Goal: Information Seeking & Learning: Understand process/instructions

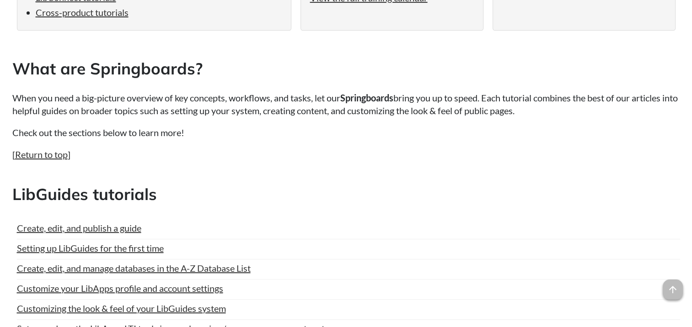
scroll to position [342, 0]
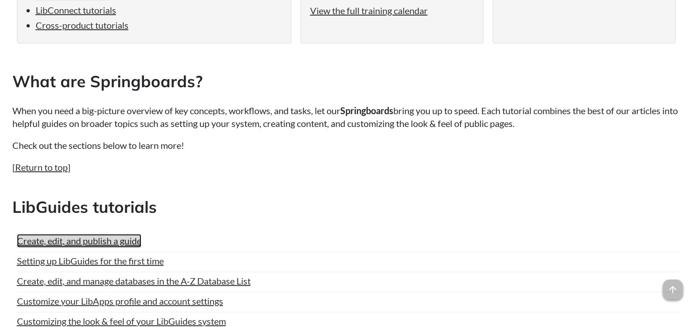
click at [89, 244] on link "Create, edit, and publish a guide" at bounding box center [79, 241] width 124 height 14
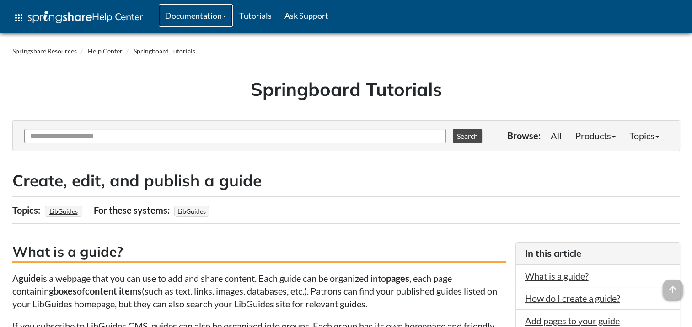
click at [220, 20] on link "Documentation" at bounding box center [196, 15] width 74 height 23
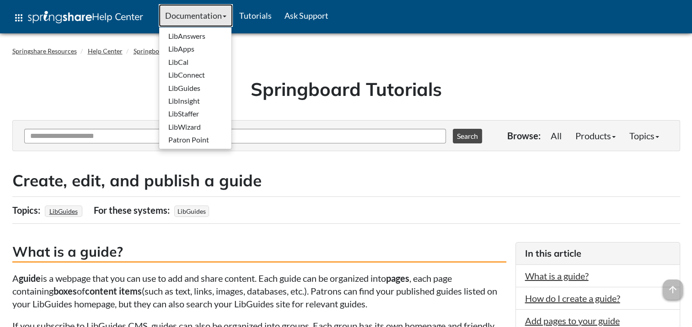
click at [220, 20] on link "Documentation" at bounding box center [196, 15] width 74 height 23
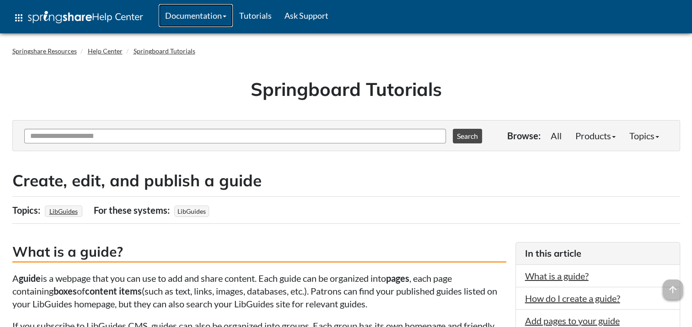
click at [228, 18] on link "Documentation" at bounding box center [196, 15] width 74 height 23
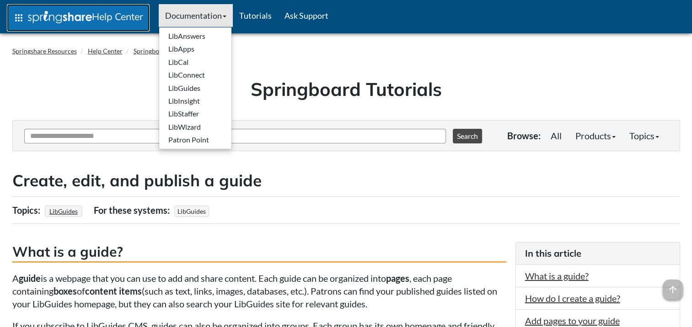
click at [31, 15] on img at bounding box center [60, 17] width 64 height 12
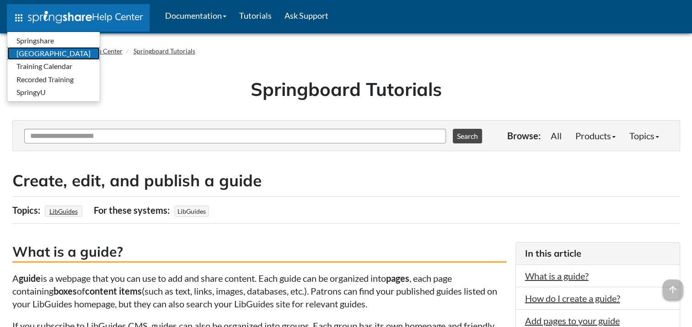
click at [35, 52] on link "[GEOGRAPHIC_DATA]" at bounding box center [53, 53] width 92 height 13
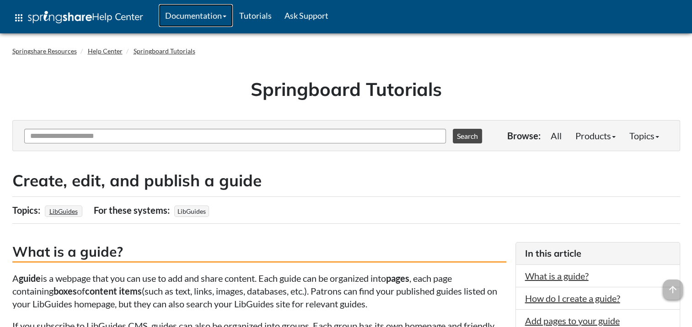
click at [174, 17] on link "Documentation" at bounding box center [196, 15] width 74 height 23
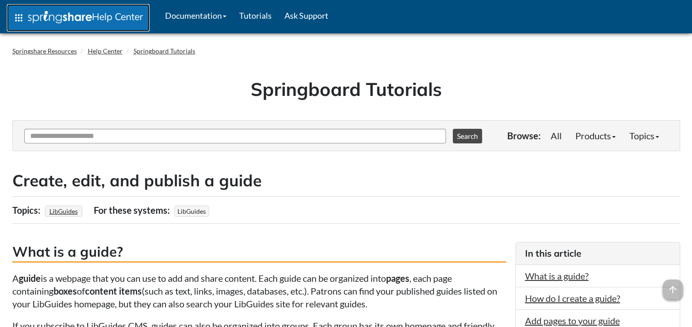
click at [24, 17] on span "apps" at bounding box center [18, 17] width 11 height 11
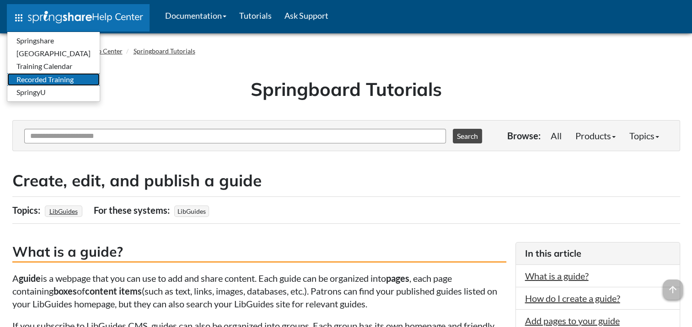
click at [35, 74] on link "Recorded Training" at bounding box center [53, 79] width 92 height 13
